Goal: Find specific page/section: Find specific page/section

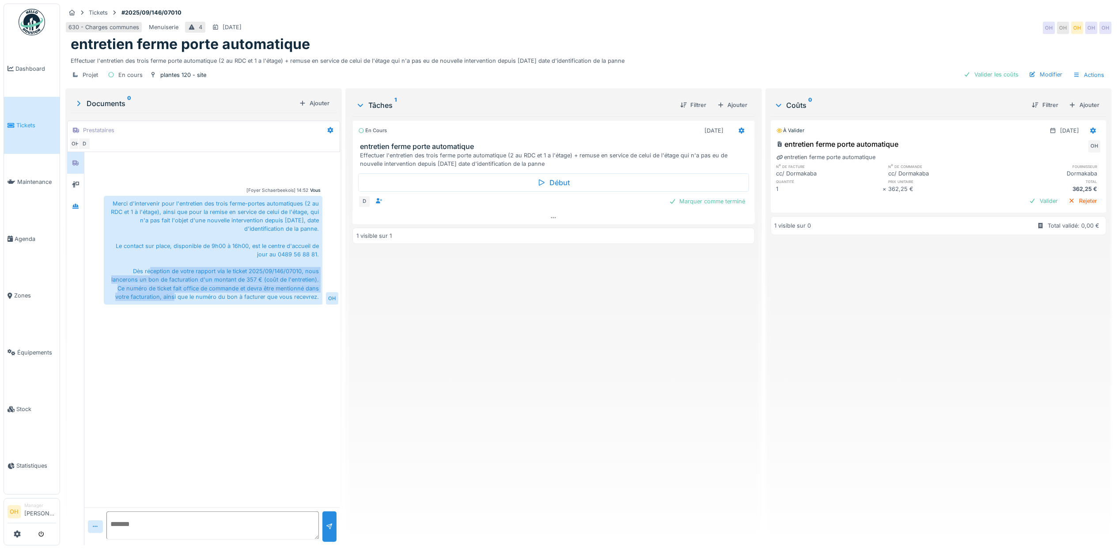
click at [34, 34] on img at bounding box center [32, 22] width 27 height 27
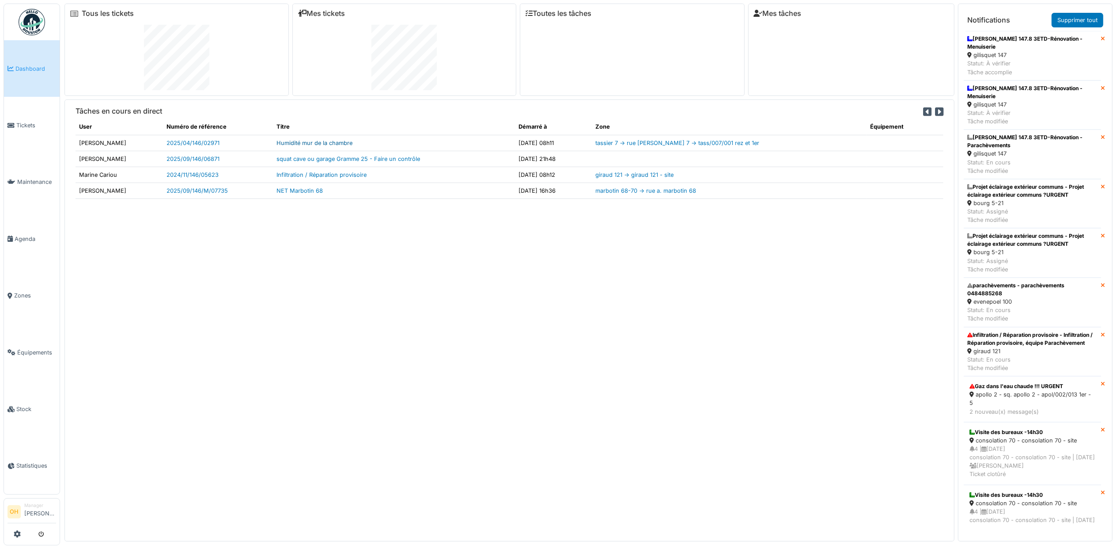
click at [301, 142] on link "Humidité mur de la chambre" at bounding box center [315, 143] width 76 height 7
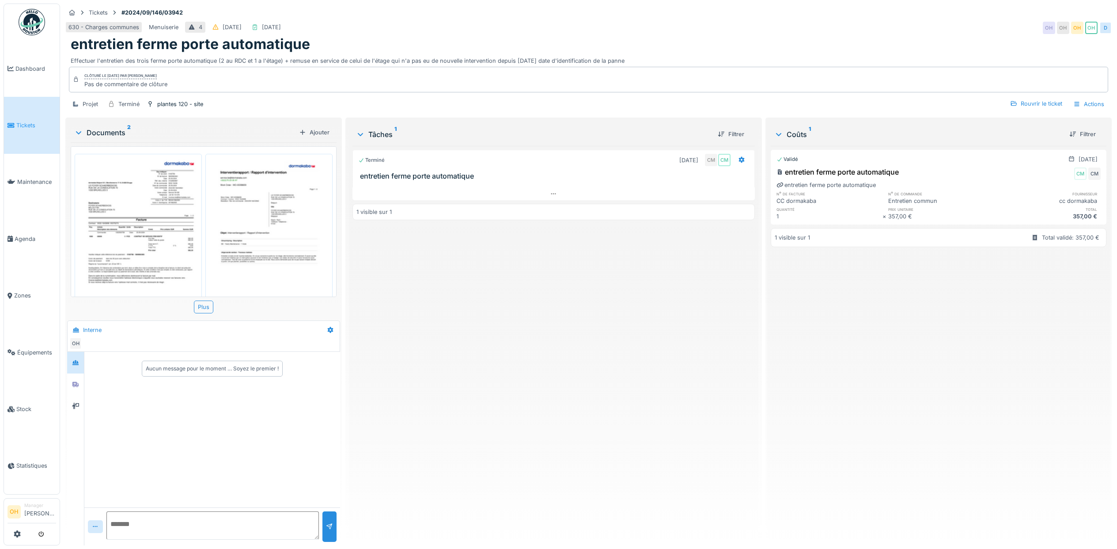
scroll to position [9, 0]
click at [280, 361] on div "Aucun message pour le moment … Soyez le premier !" at bounding box center [212, 369] width 141 height 16
